Goal: Transaction & Acquisition: Purchase product/service

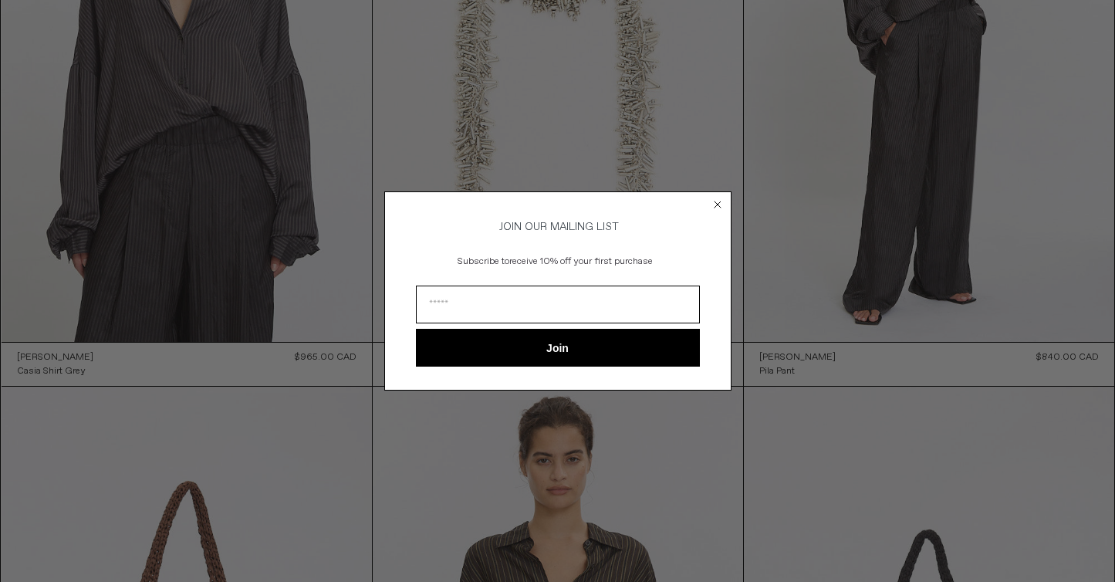
click at [718, 185] on div "Close dialog JOIN OUR MAILING LIST Subscribe to receive 10% off your first purc…" at bounding box center [557, 291] width 347 height 230
click at [719, 201] on icon "Close dialog" at bounding box center [717, 204] width 6 height 6
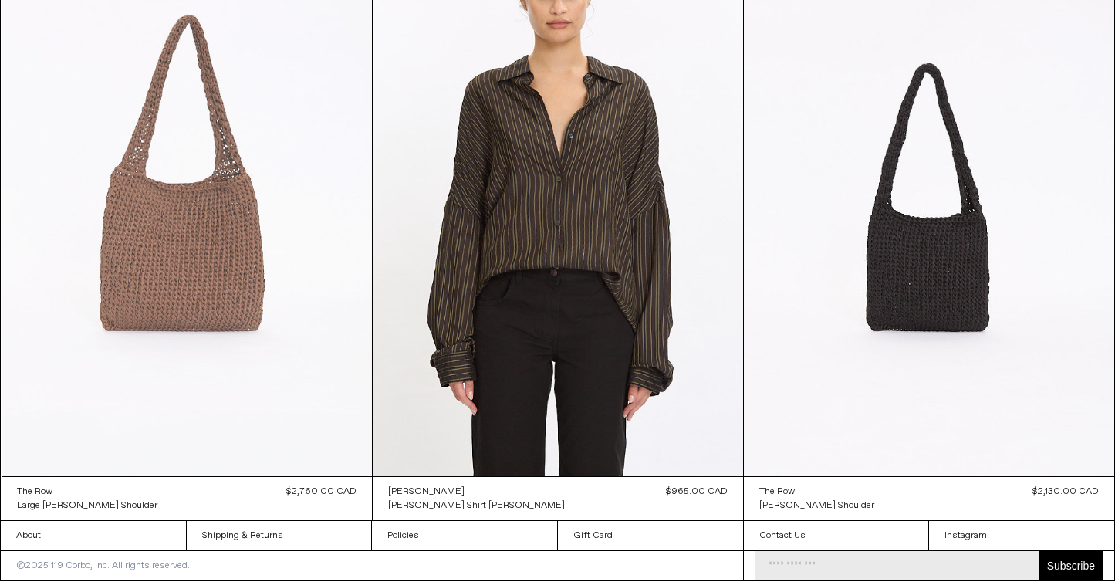
scroll to position [1370, 0]
click at [185, 282] on at bounding box center [187, 198] width 370 height 555
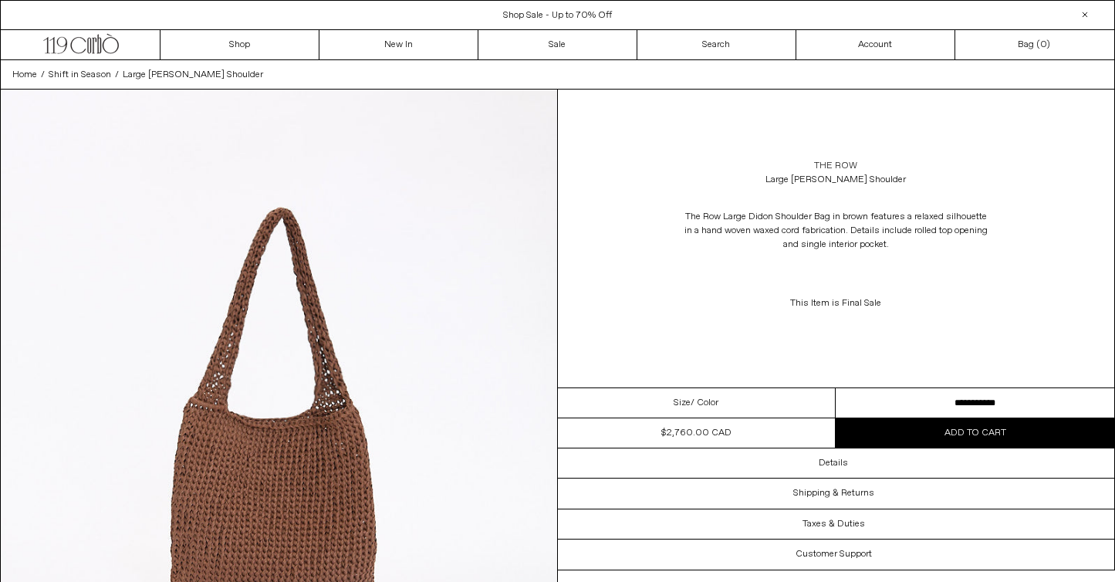
drag, startPoint x: 841, startPoint y: 167, endPoint x: 818, endPoint y: 161, distance: 23.8
click at [841, 167] on link "The Row" at bounding box center [835, 166] width 43 height 14
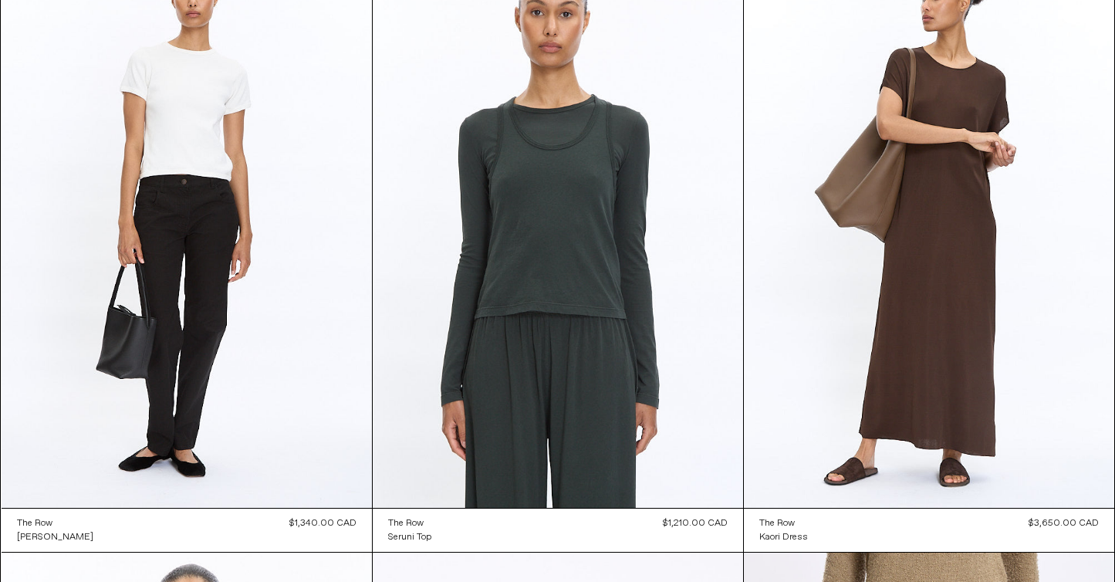
scroll to position [3746, 0]
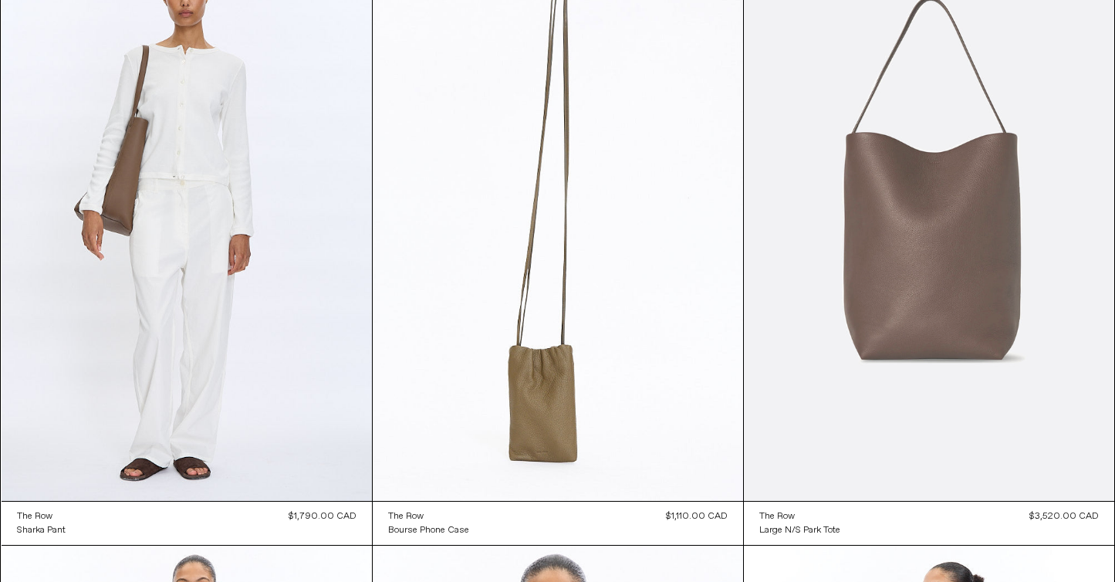
click at [923, 172] on at bounding box center [929, 222] width 370 height 555
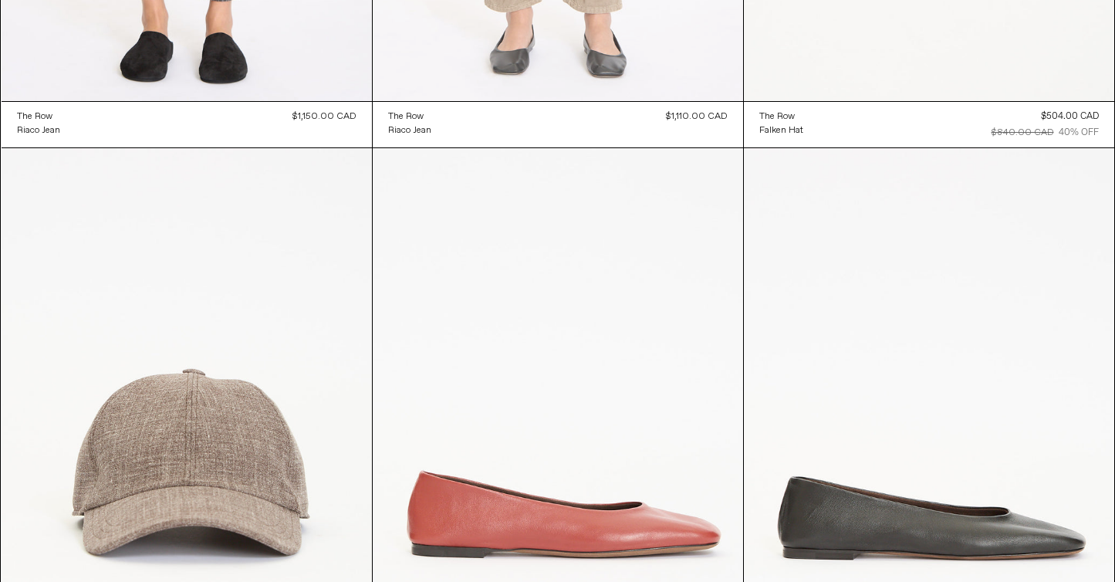
scroll to position [11390, 0]
